Goal: Transaction & Acquisition: Purchase product/service

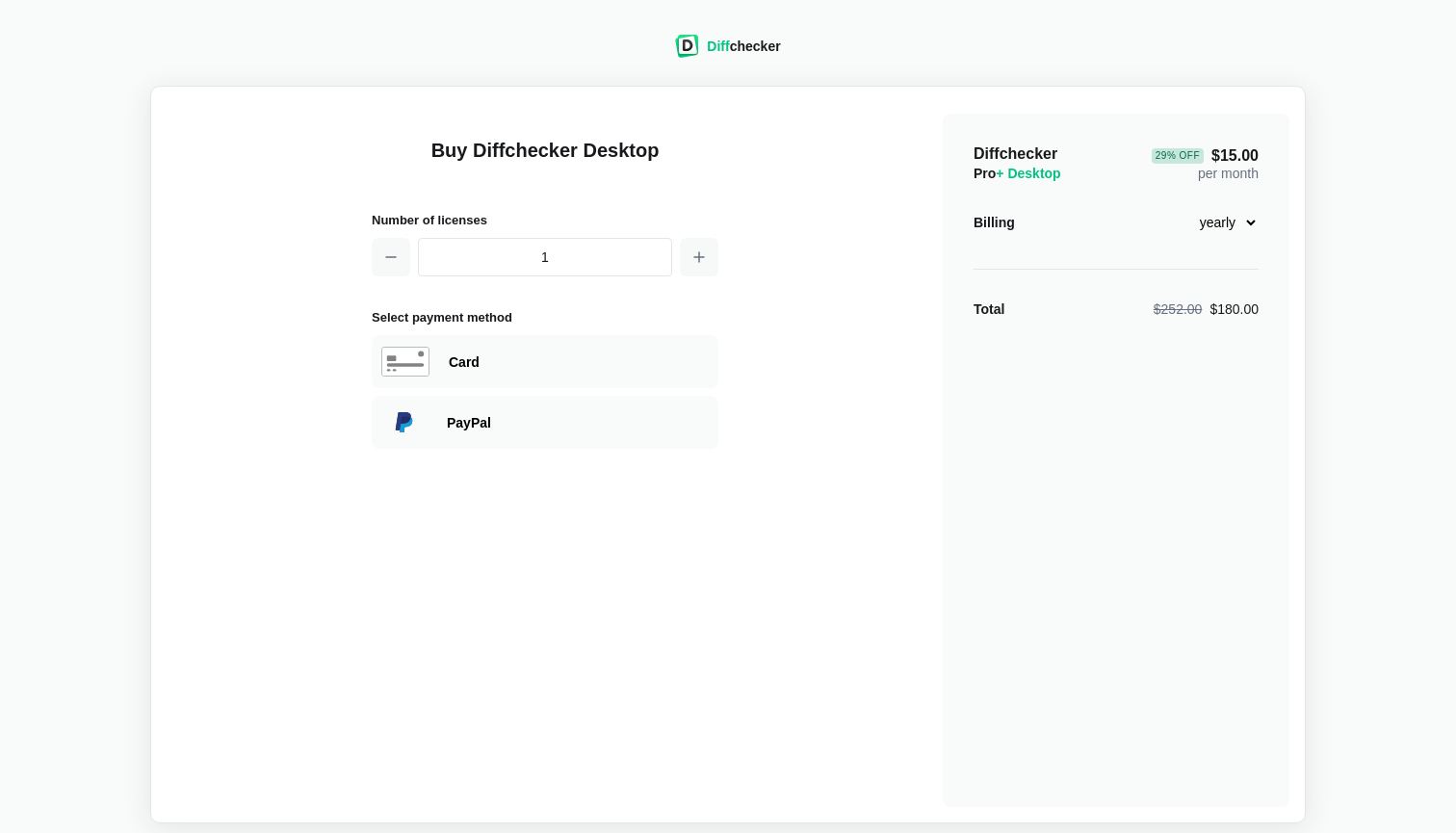
select select "desktop-monthly-21"
click at [464, 340] on div "Card" at bounding box center [545, 361] width 347 height 53
select select "[GEOGRAPHIC_DATA]"
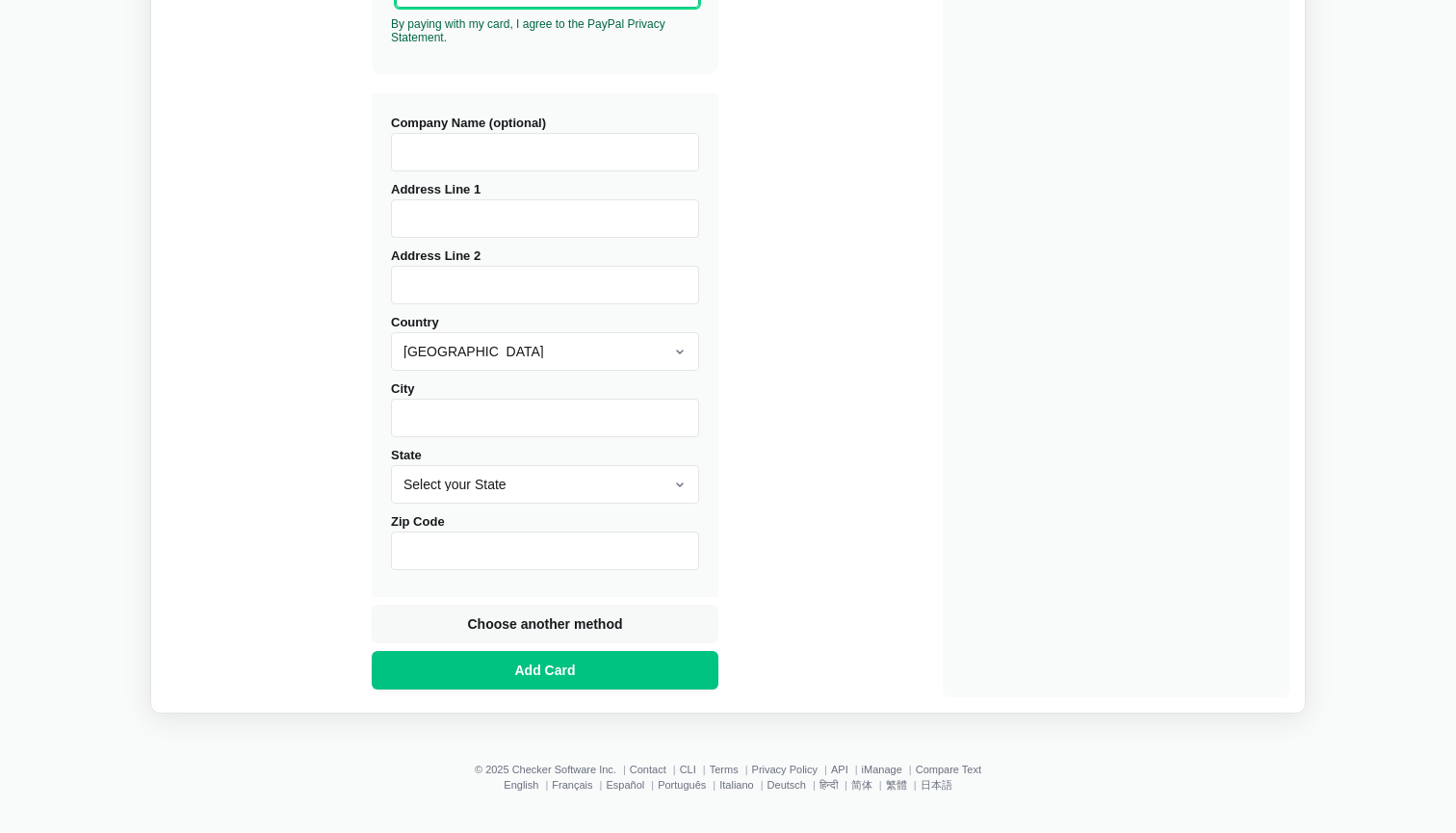
scroll to position [669, 0]
click at [494, 666] on button "Add Card" at bounding box center [545, 671] width 347 height 39
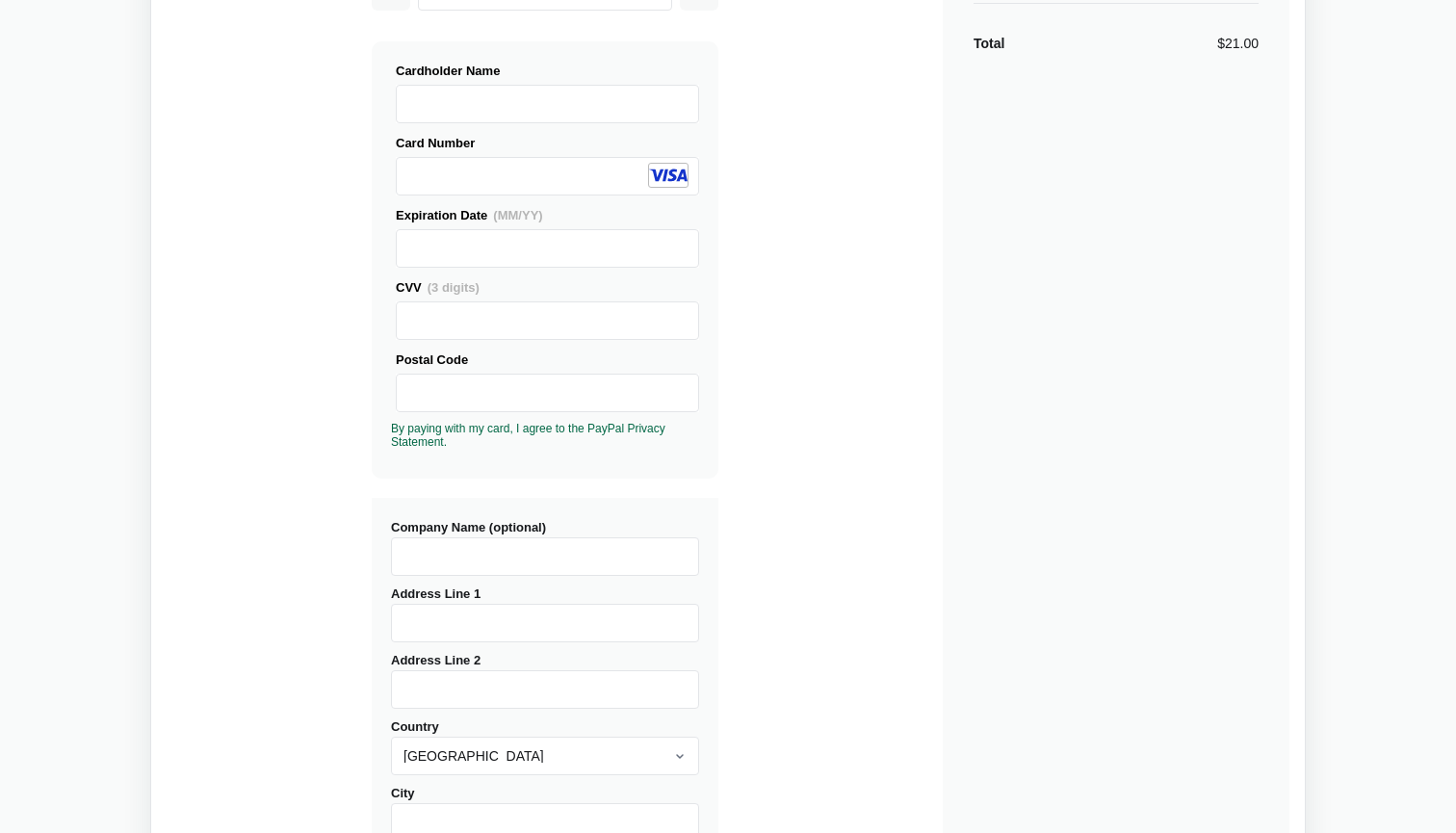
scroll to position [302, 0]
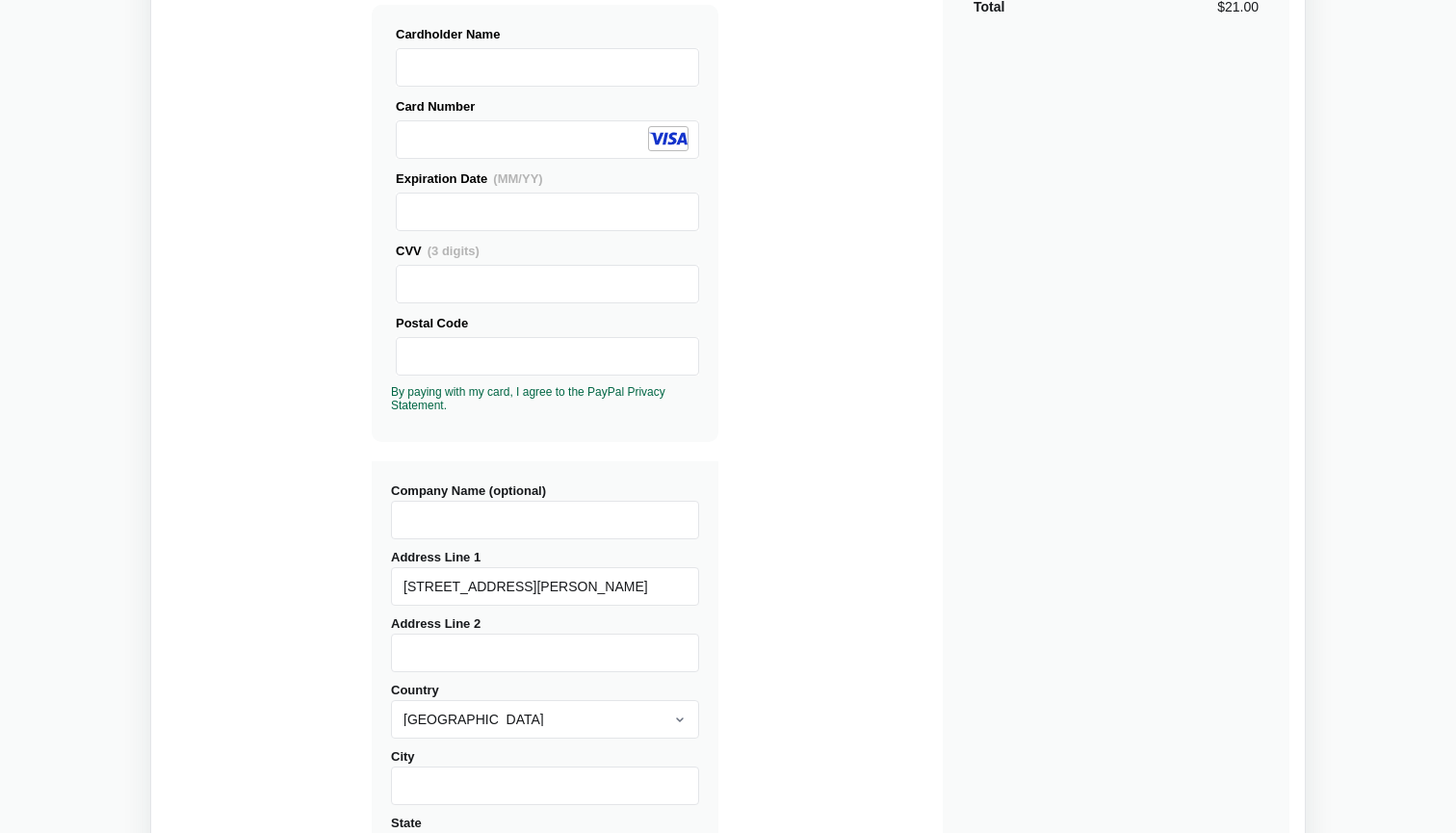
type input "[STREET_ADDRESS][PERSON_NAME]"
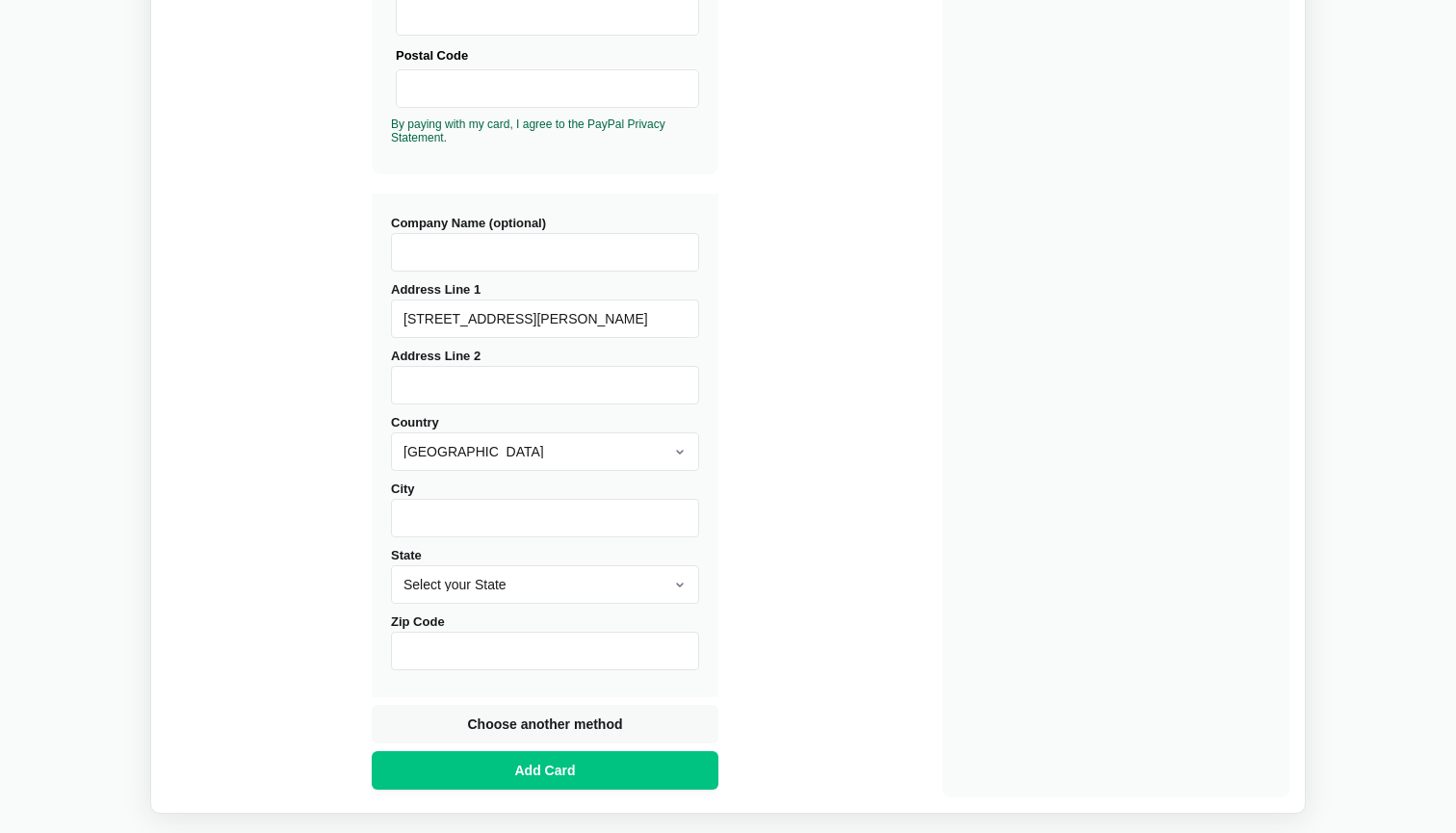
scroll to position [569, 0]
type input "[GEOGRAPHIC_DATA]"
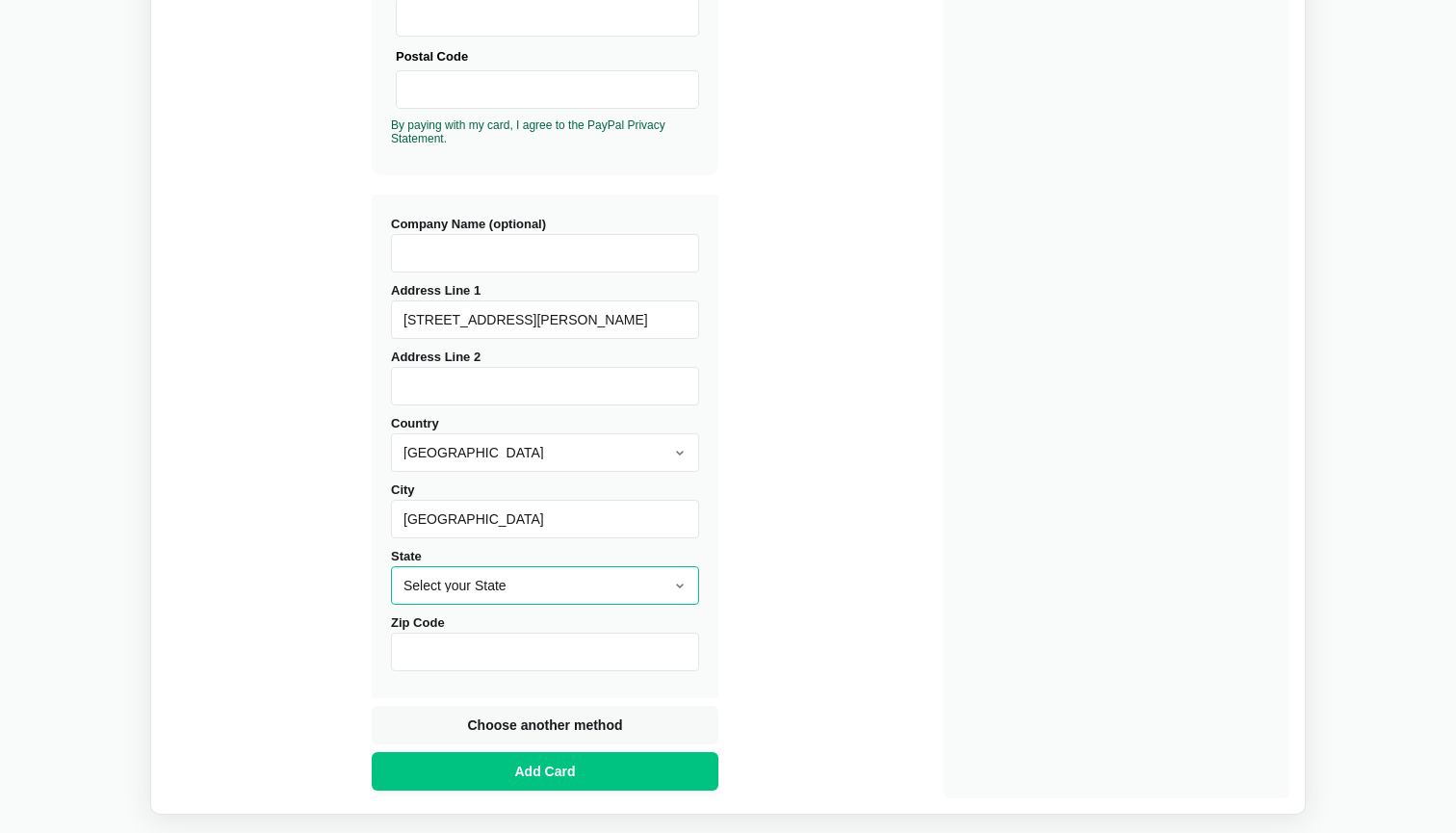
select select "VA"
type input "22066"
click at [545, 770] on button "Add Card" at bounding box center [545, 771] width 347 height 39
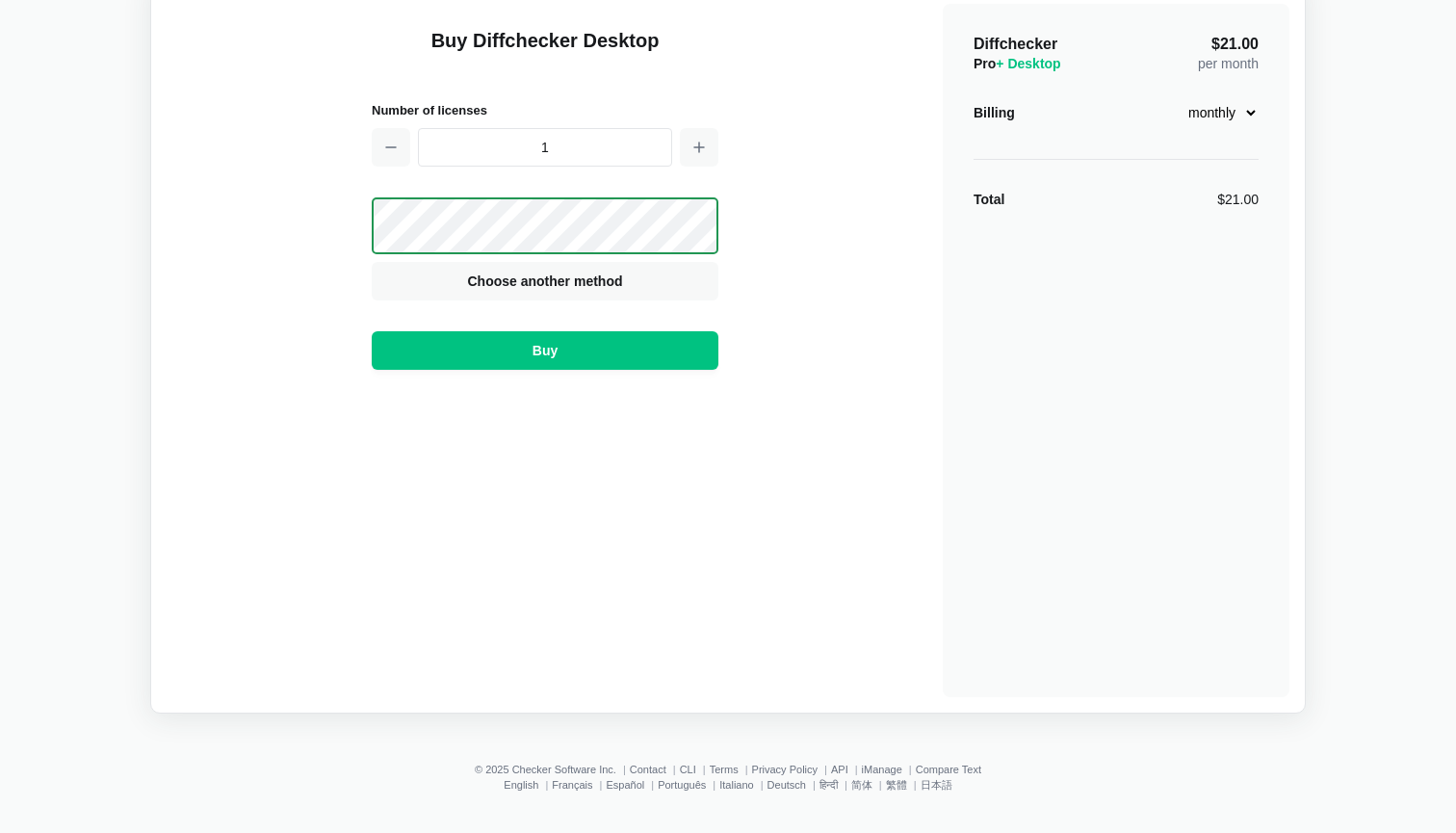
scroll to position [110, 0]
click at [589, 348] on button "Buy" at bounding box center [545, 351] width 347 height 39
